Goal: Navigation & Orientation: Find specific page/section

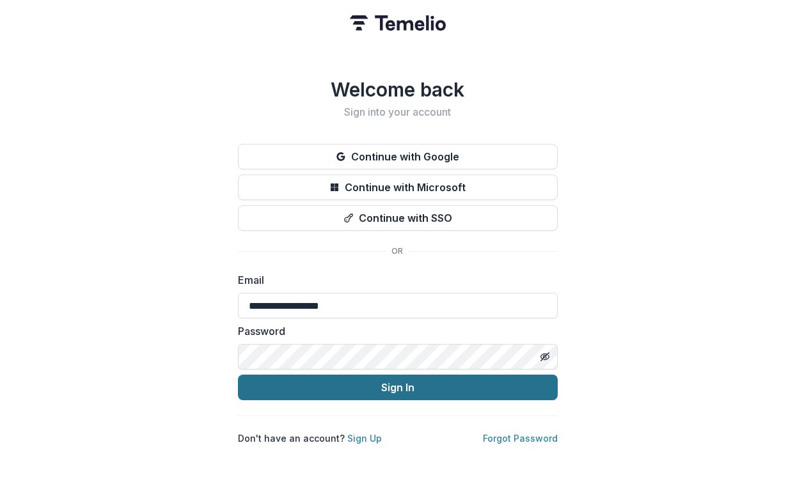
click at [409, 390] on button "Sign In" at bounding box center [398, 388] width 320 height 26
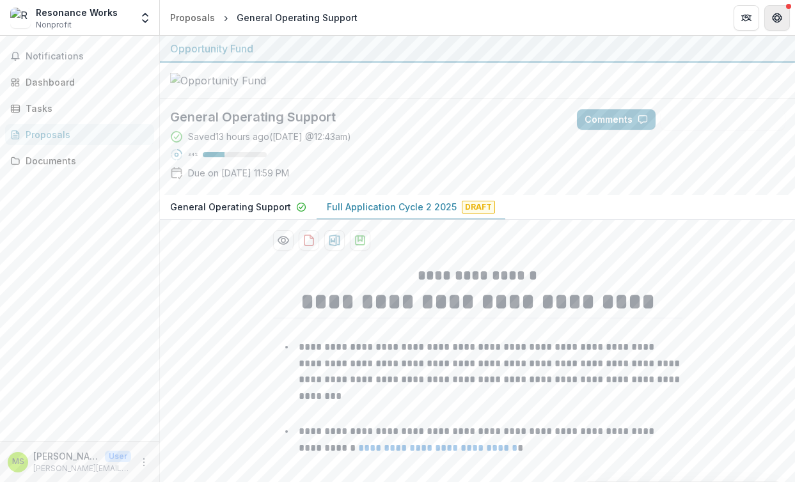
click at [784, 27] on button "Get Help" at bounding box center [777, 18] width 26 height 26
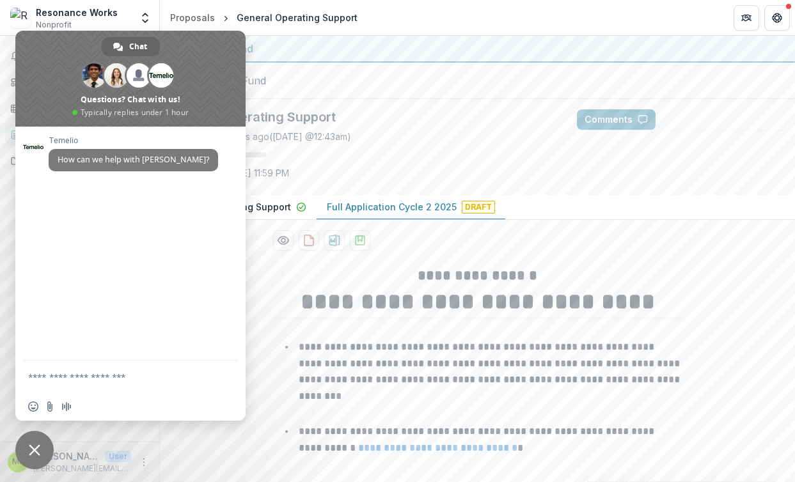
click at [38, 448] on span "Close chat" at bounding box center [35, 450] width 12 height 12
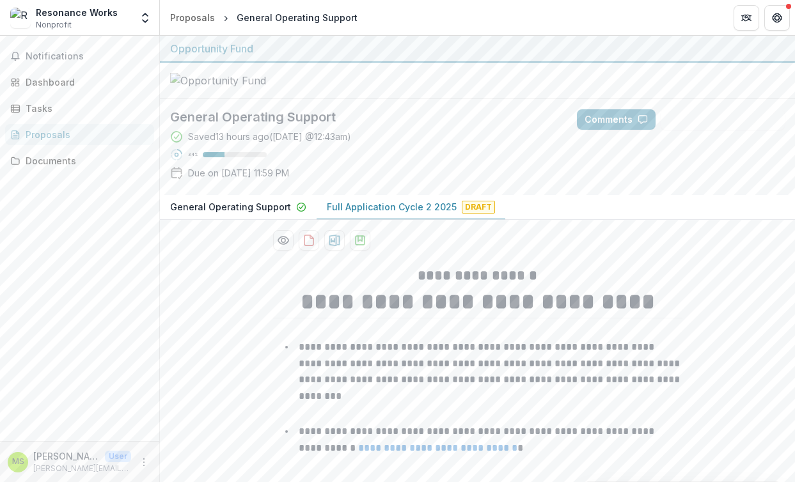
click at [77, 45] on div "Notifications Dashboard Tasks Proposals Documents" at bounding box center [79, 238] width 159 height 405
click at [75, 58] on span "Notifications" at bounding box center [87, 56] width 123 height 11
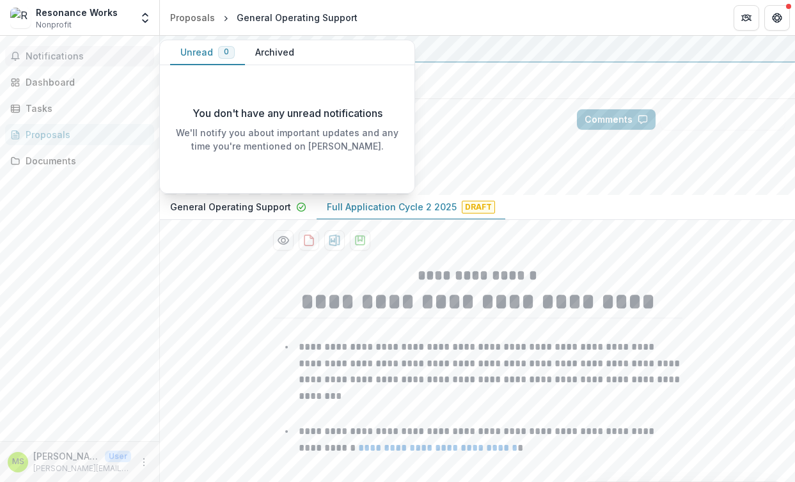
click at [270, 50] on button "Archived" at bounding box center [274, 52] width 59 height 25
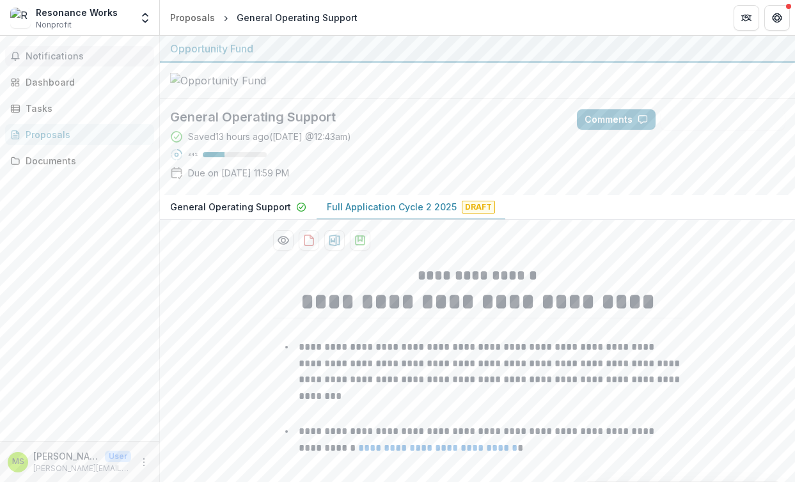
click at [100, 94] on div "Notifications Unread 0 Archived You don't have any unread notifications We'll n…" at bounding box center [79, 238] width 159 height 405
click at [95, 82] on div "Dashboard" at bounding box center [85, 81] width 118 height 13
